Goal: Task Accomplishment & Management: Manage account settings

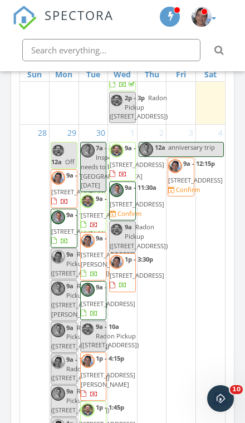
scroll to position [1698, 0]
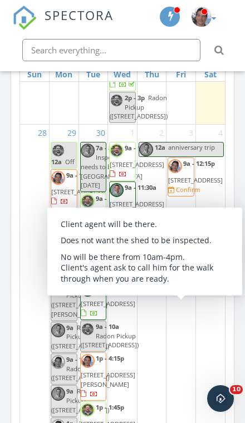
click at [186, 32] on span "577 1st St S W, Hungry Horse 59919" at bounding box center [195, 27] width 55 height 8
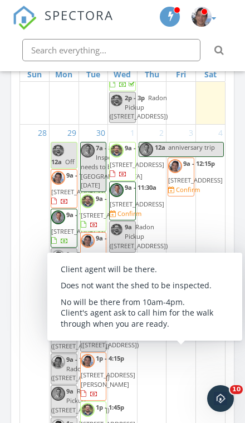
scroll to position [1652, 0]
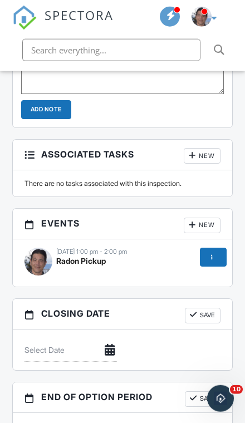
scroll to position [1229, 0]
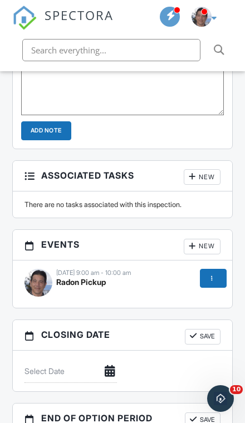
scroll to position [1125, 0]
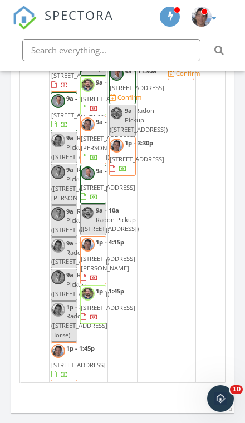
scroll to position [1489, 0]
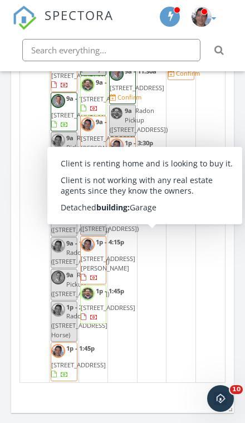
scroll to position [1494, 0]
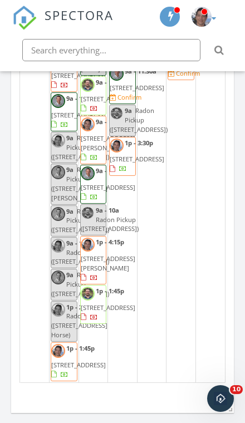
scroll to position [1593, 0]
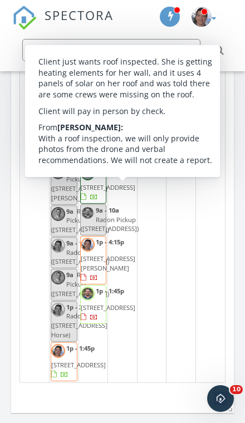
scroll to position [1530, 0]
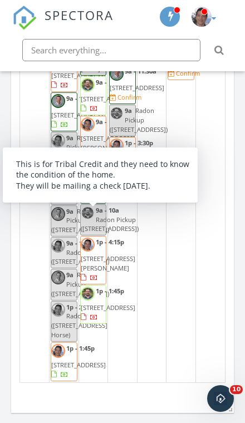
scroll to position [1497, 0]
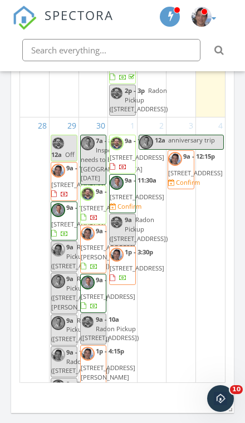
scroll to position [924, 0]
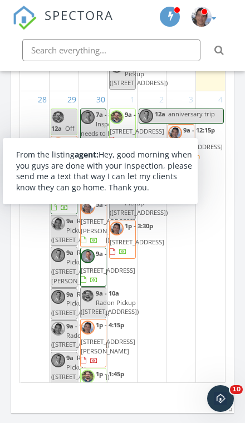
scroll to position [950, 0]
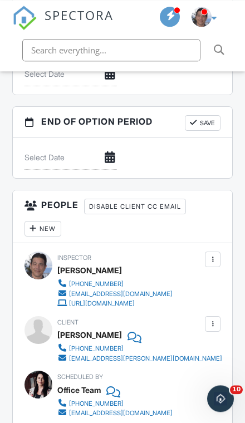
scroll to position [1626, 0]
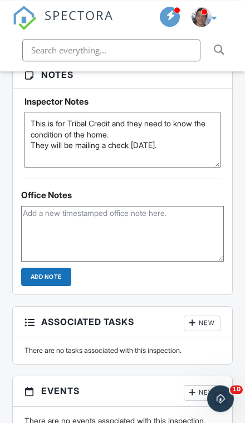
scroll to position [1108, 0]
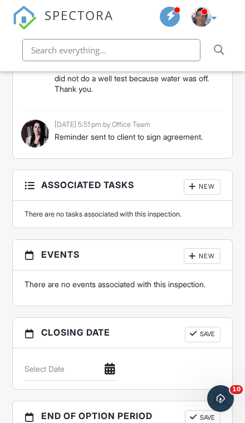
scroll to position [1325, 0]
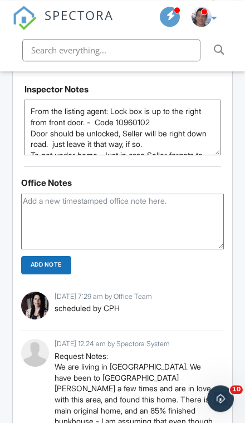
scroll to position [1192, 0]
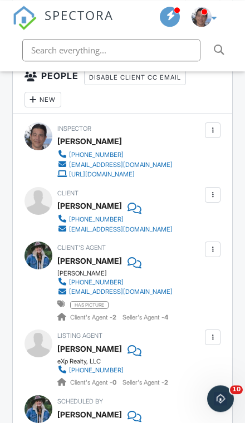
scroll to position [1750, 0]
